Goal: Task Accomplishment & Management: Manage account settings

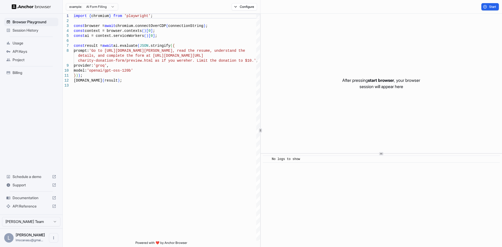
click at [23, 61] on span "Project" at bounding box center [35, 59] width 44 height 5
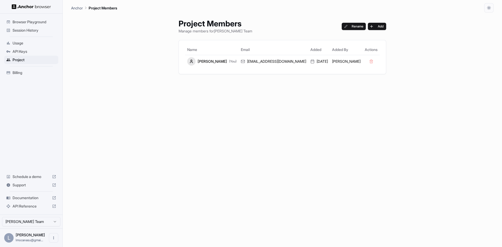
click at [28, 8] on img at bounding box center [31, 6] width 39 height 5
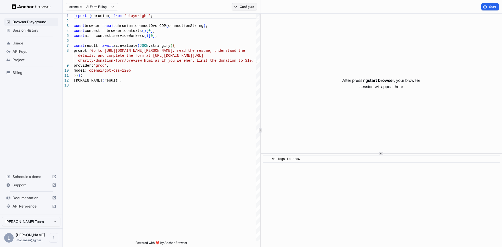
click at [245, 5] on button "Configure" at bounding box center [244, 6] width 25 height 7
click at [185, 6] on div "example: AI Form Filling Configure" at bounding box center [162, 7] width 198 height 14
click at [15, 61] on span "Project" at bounding box center [35, 59] width 44 height 5
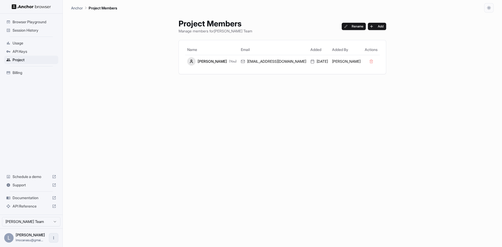
click at [52, 238] on icon "Open menu" at bounding box center [54, 238] width 4 height 4
click at [88, 218] on div at bounding box center [251, 123] width 502 height 247
click at [52, 221] on html "Browser Playground Session History Usage API Keys Project Billing Schedule a de…" at bounding box center [251, 123] width 502 height 247
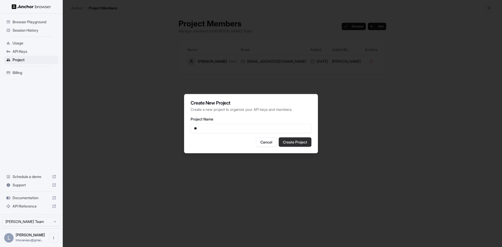
type input "**"
click at [299, 143] on button "Create Project" at bounding box center [295, 141] width 33 height 9
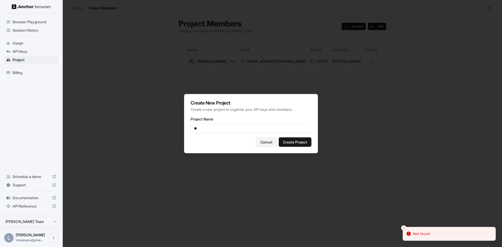
click at [269, 144] on button "Cancel" at bounding box center [266, 141] width 21 height 9
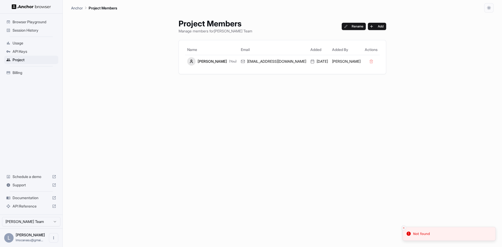
click at [405, 228] on icon "Close toast" at bounding box center [403, 228] width 3 height 3
click at [490, 8] on icon "button" at bounding box center [489, 8] width 4 height 4
click at [453, 22] on div at bounding box center [251, 123] width 502 height 247
click at [33, 7] on img at bounding box center [31, 6] width 39 height 5
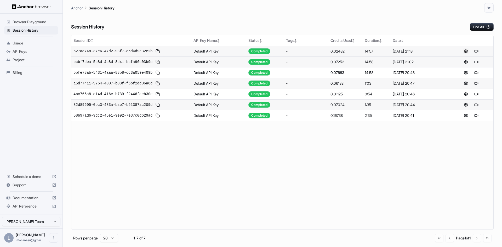
click at [466, 52] on button at bounding box center [466, 51] width 6 height 6
click at [22, 7] on img at bounding box center [31, 6] width 39 height 5
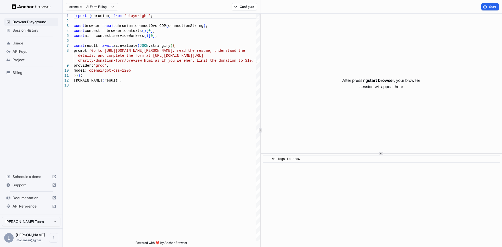
click at [14, 60] on span "Project" at bounding box center [35, 59] width 44 height 5
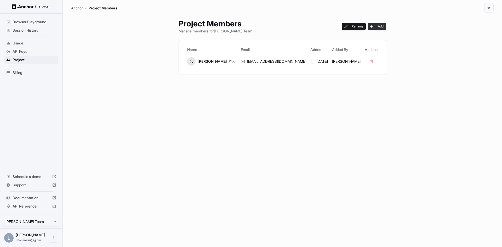
click at [373, 26] on button "Add" at bounding box center [377, 26] width 18 height 7
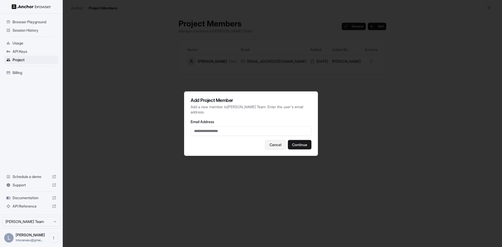
click at [271, 144] on button "Cancel" at bounding box center [275, 144] width 21 height 9
